Goal: Transaction & Acquisition: Book appointment/travel/reservation

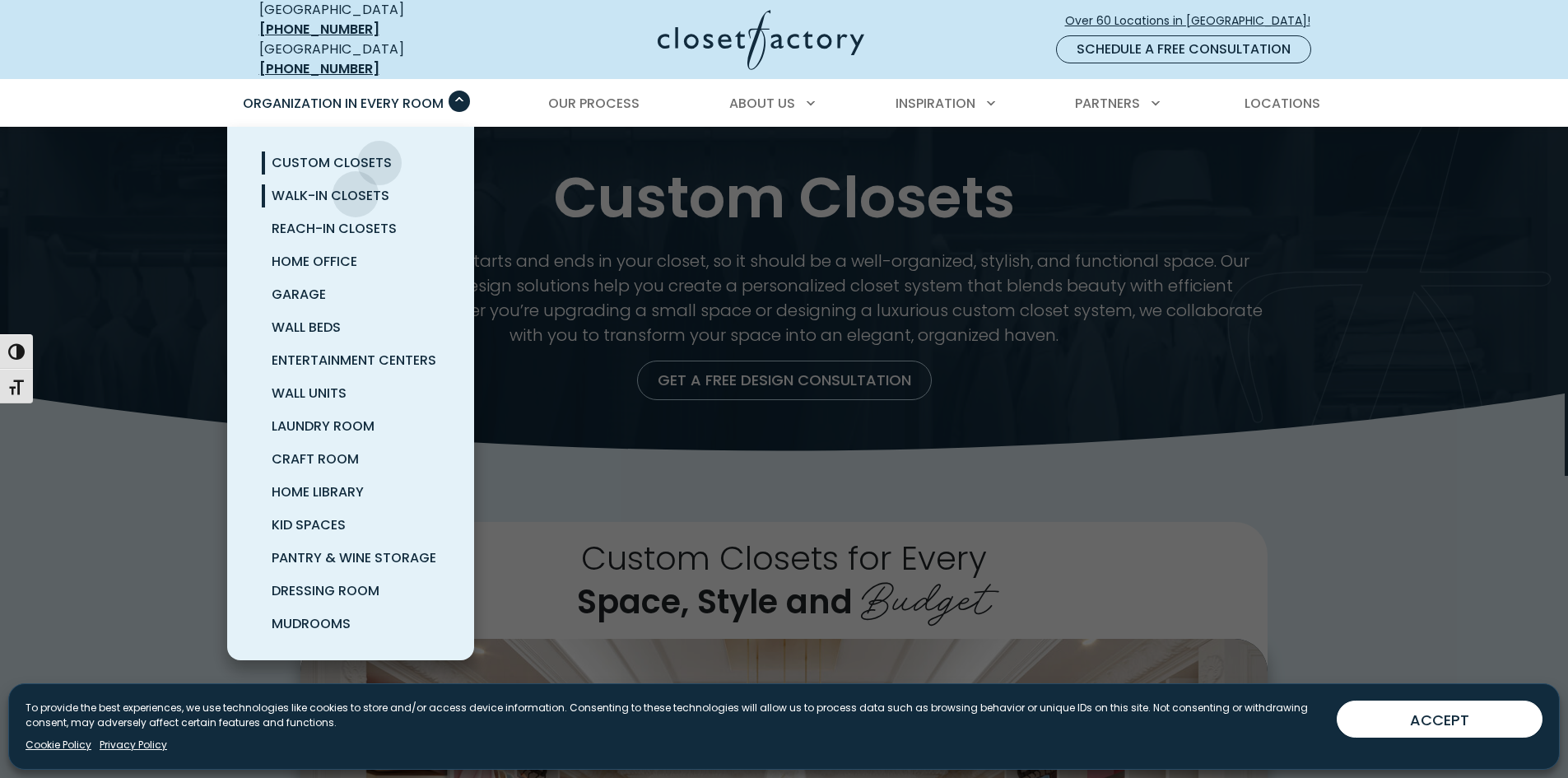
click at [356, 186] on span "Walk-In Closets" at bounding box center [330, 196] width 118 height 19
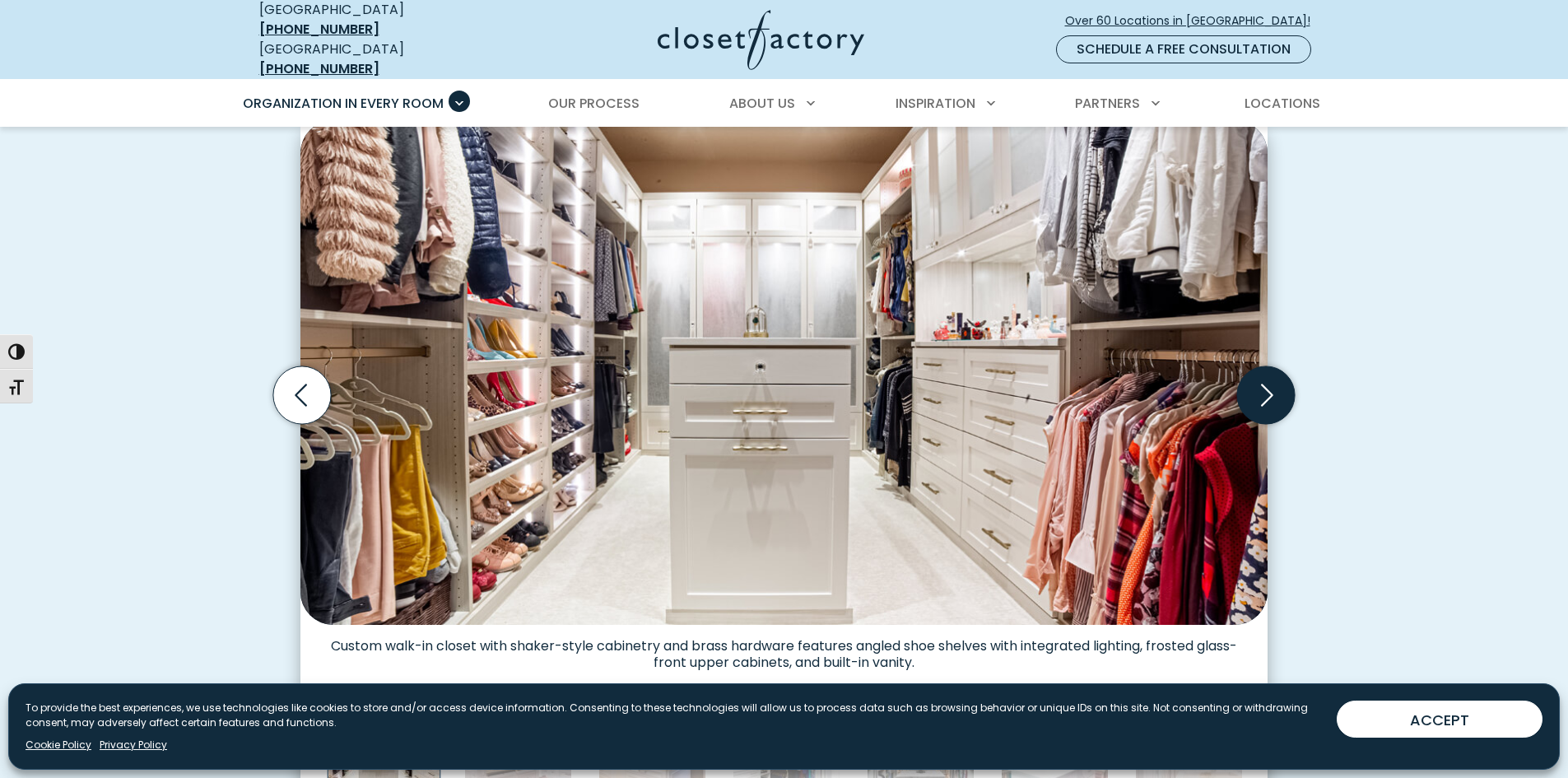
click at [1275, 384] on icon "Next slide" at bounding box center [1266, 395] width 58 height 58
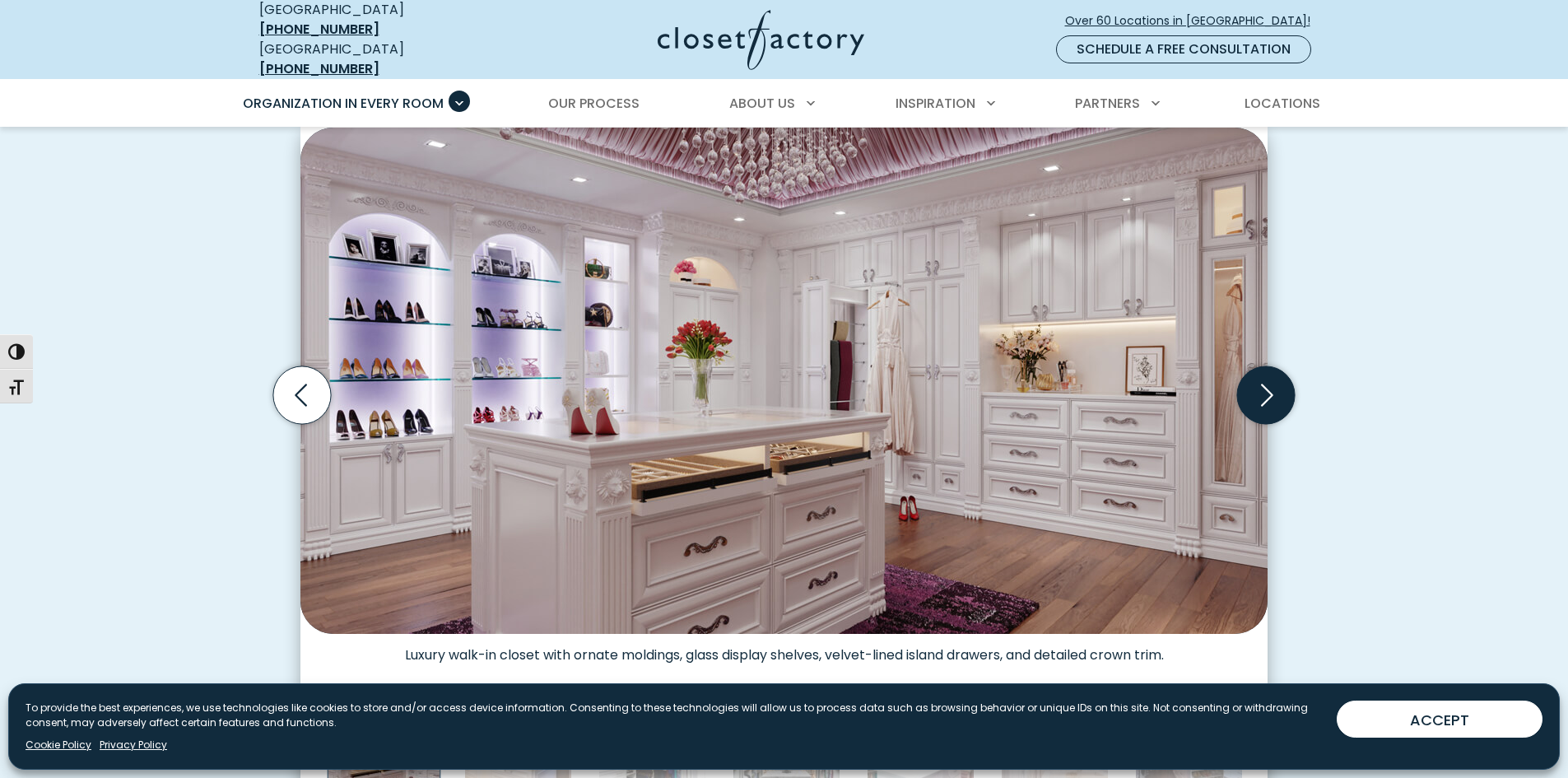
click at [1275, 384] on icon "Next slide" at bounding box center [1266, 395] width 58 height 58
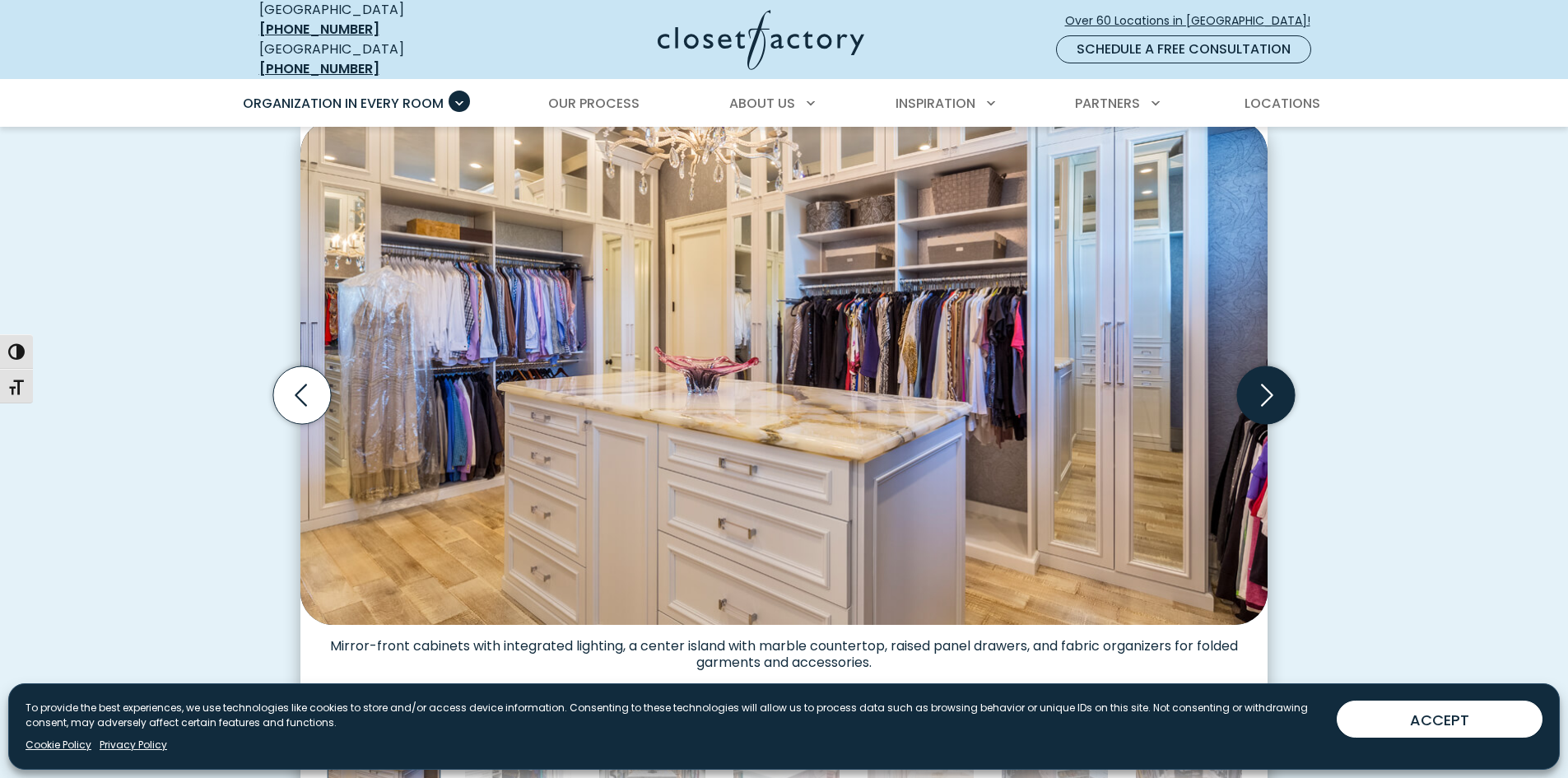
click at [1275, 384] on icon "Next slide" at bounding box center [1266, 395] width 58 height 58
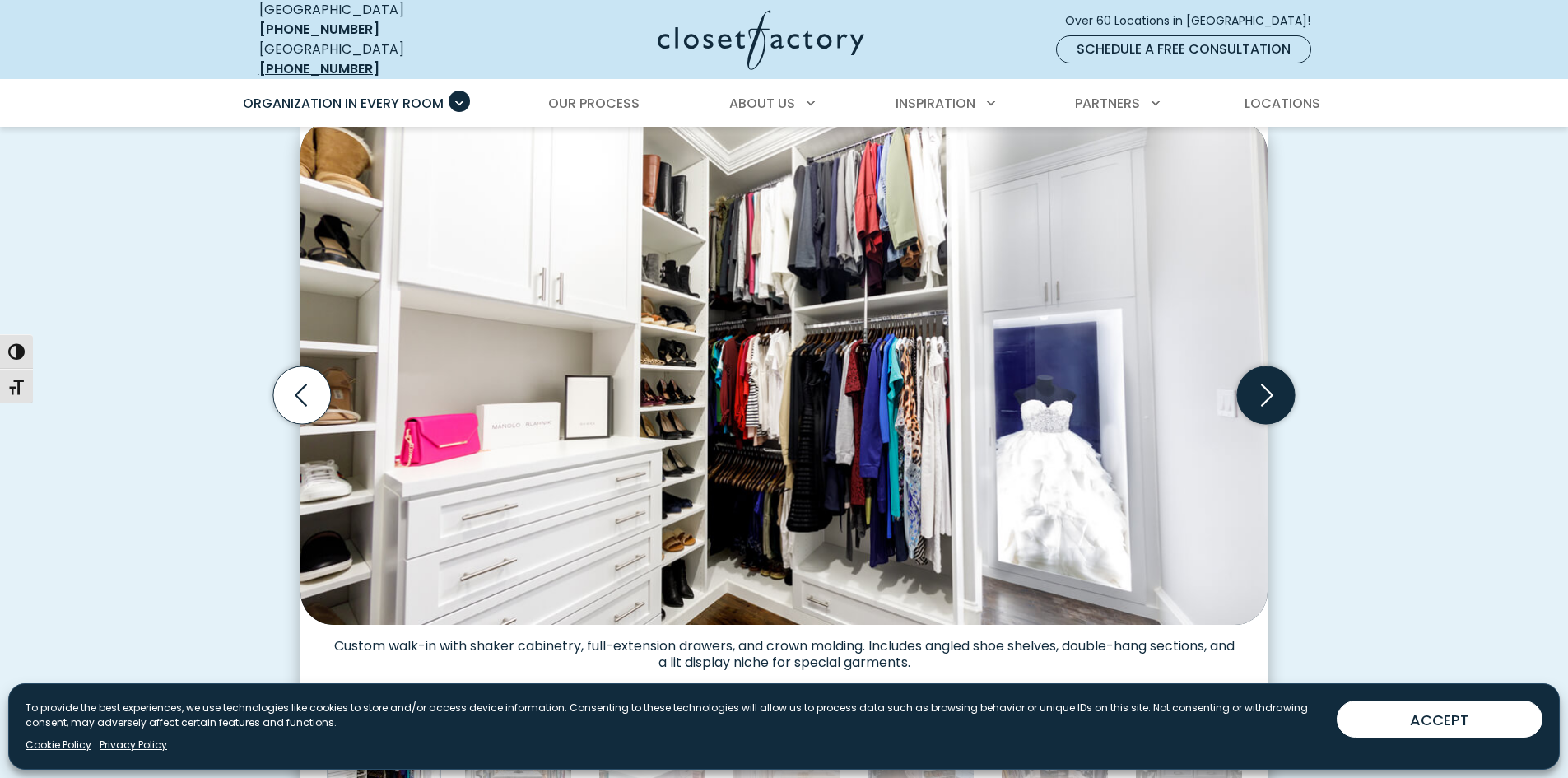
click at [1275, 384] on icon "Next slide" at bounding box center [1266, 395] width 58 height 58
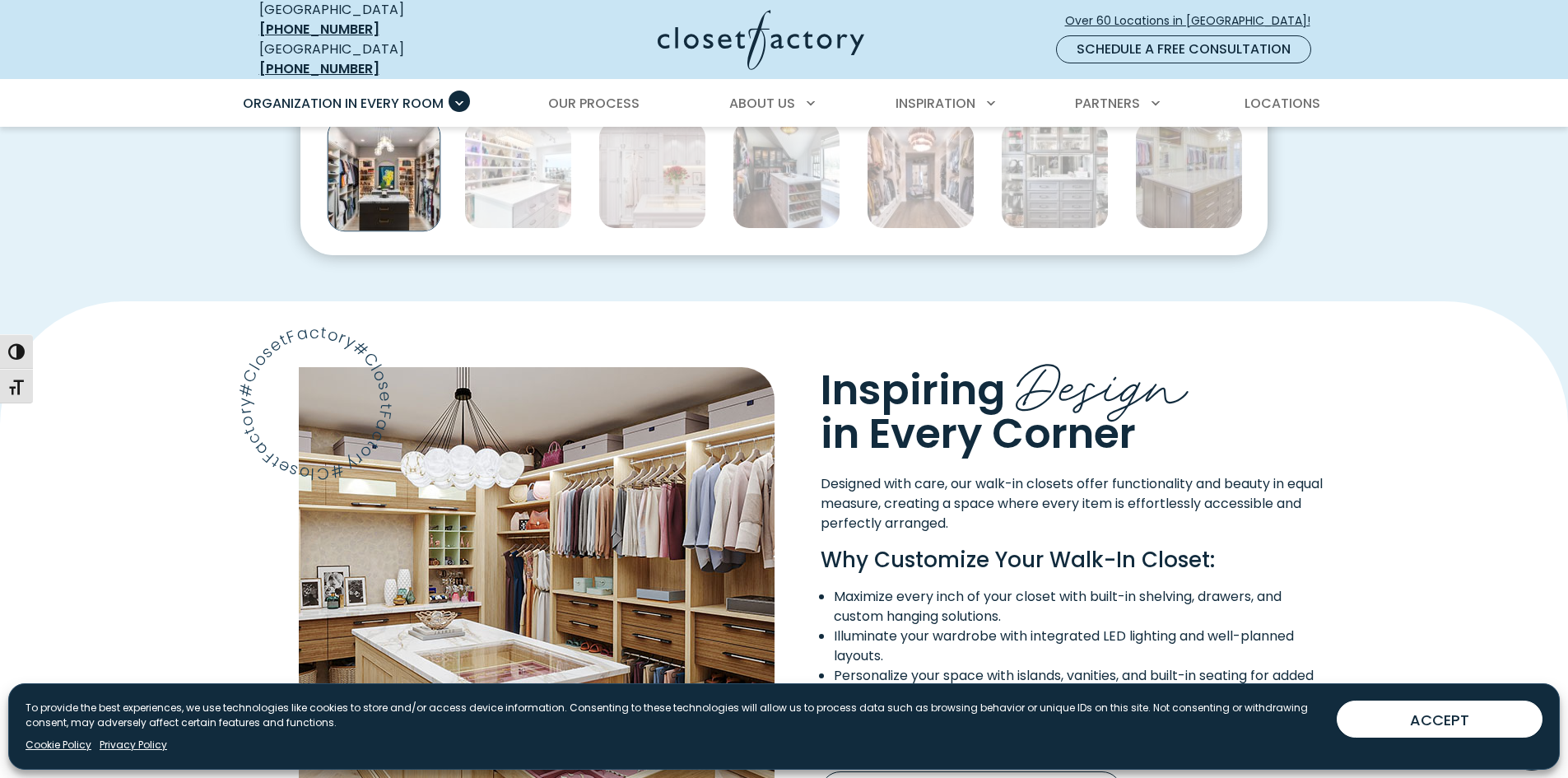
scroll to position [659, 0]
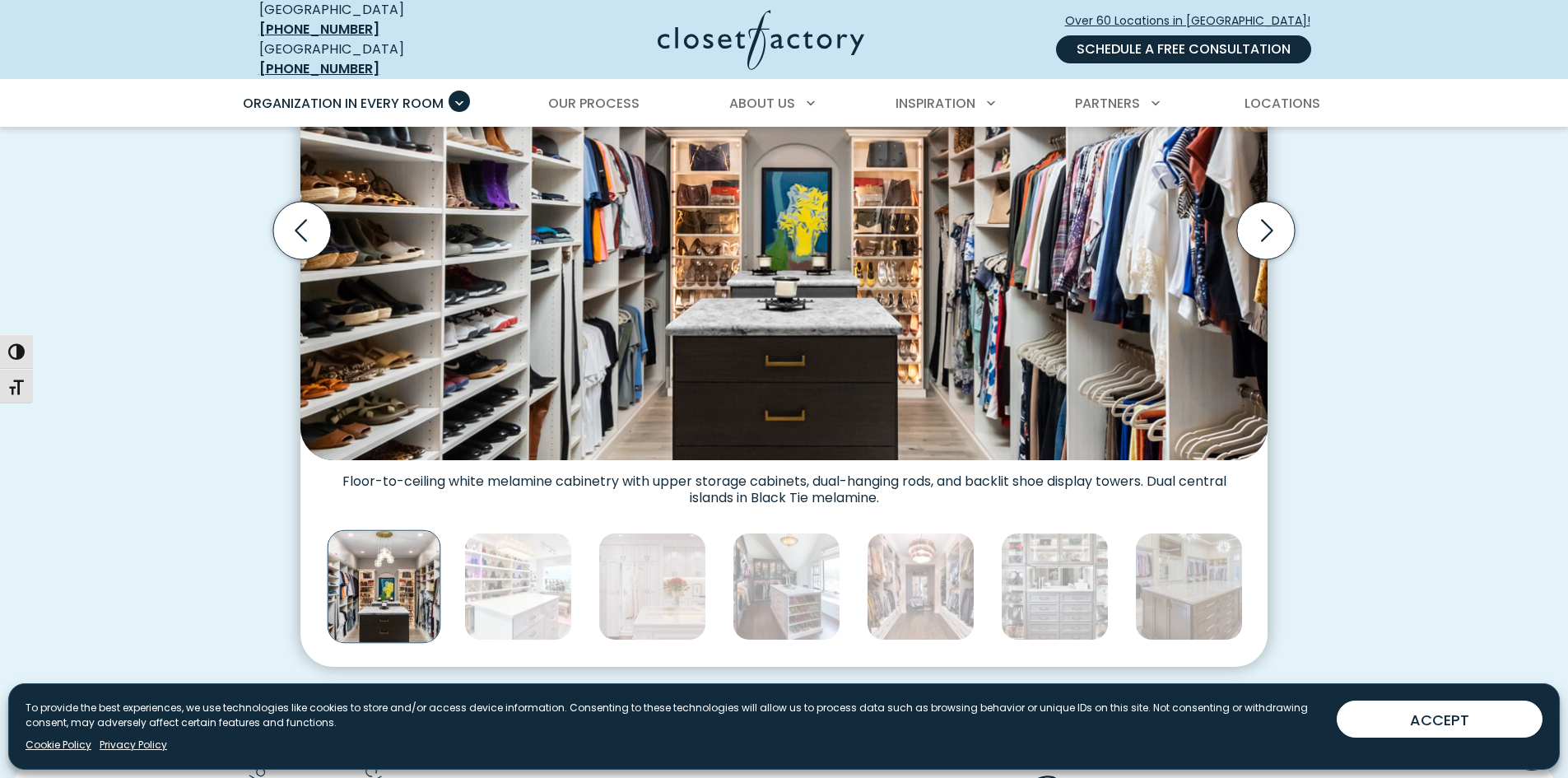
click at [1176, 36] on link "Schedule a Free Consultation" at bounding box center [1183, 49] width 255 height 28
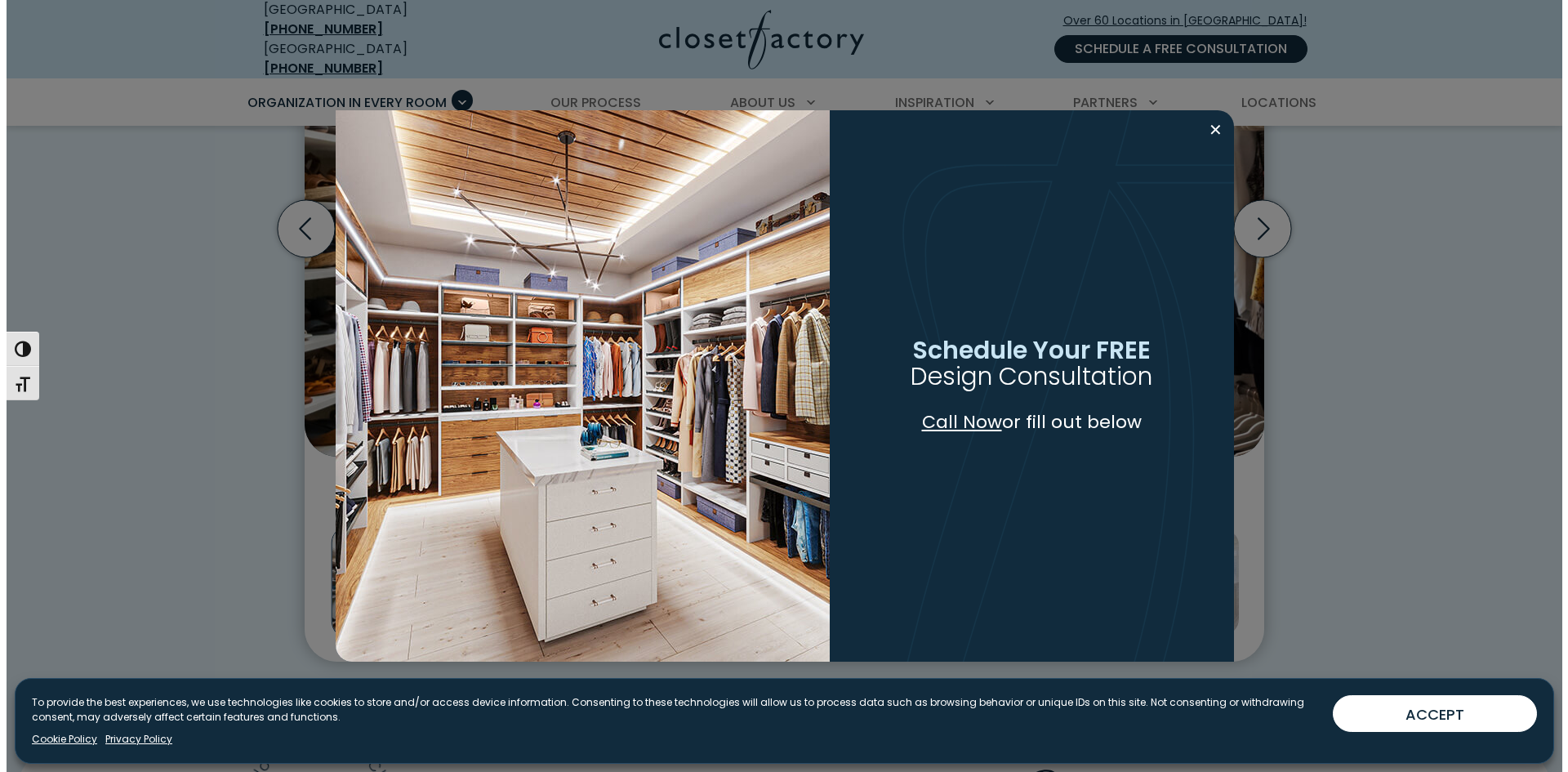
scroll to position [654, 0]
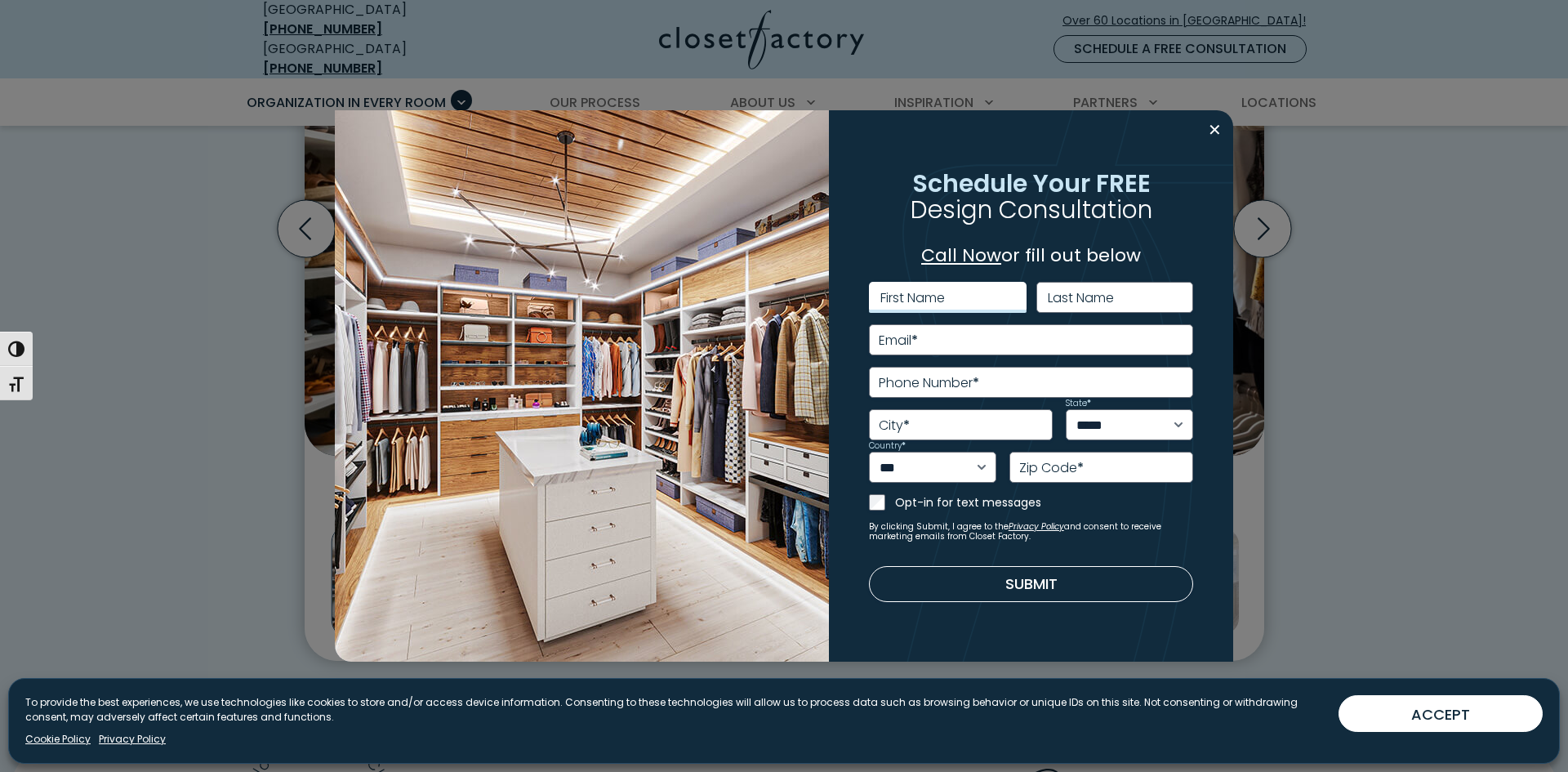
click at [973, 297] on input "First Name" at bounding box center [947, 297] width 158 height 31
